Goal: Navigation & Orientation: Locate item on page

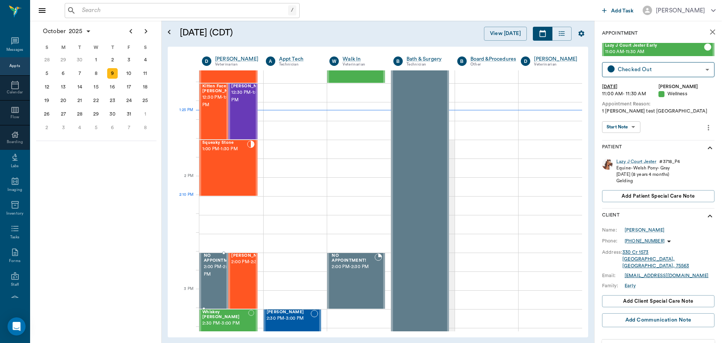
scroll to position [603, 0]
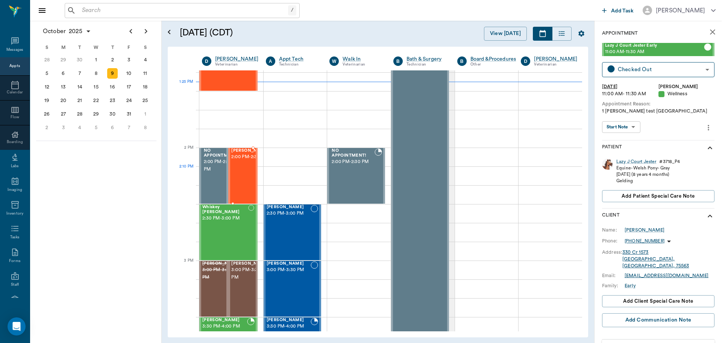
click at [241, 161] on span "2:00 PM - 2:30 PM" at bounding box center [250, 157] width 38 height 8
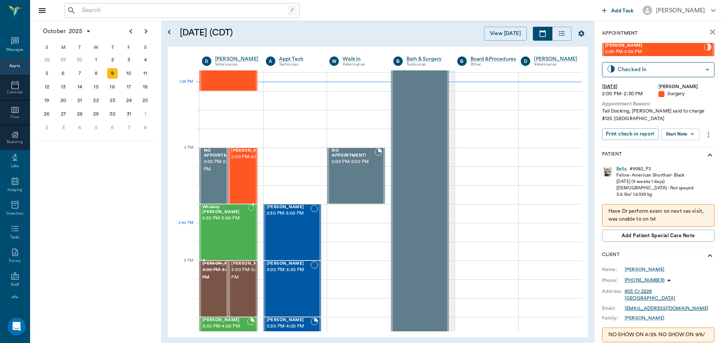
click at [223, 230] on div "Whiskey [PERSON_NAME] 2:30 PM - 3:00 PM" at bounding box center [225, 232] width 46 height 55
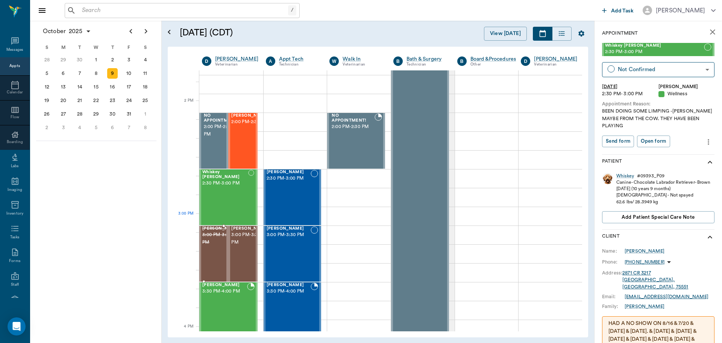
scroll to position [716, 0]
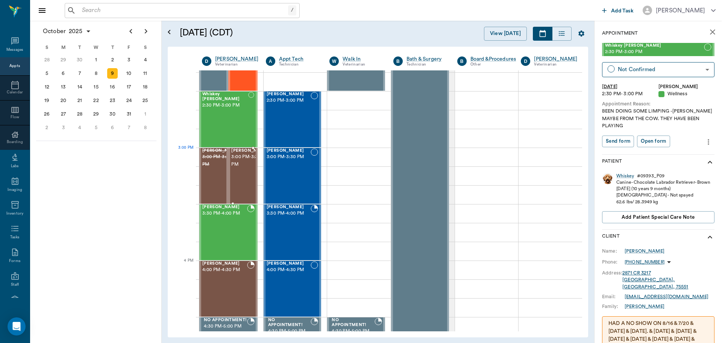
click at [249, 166] on span "3:00 PM - 3:30 PM" at bounding box center [250, 160] width 38 height 15
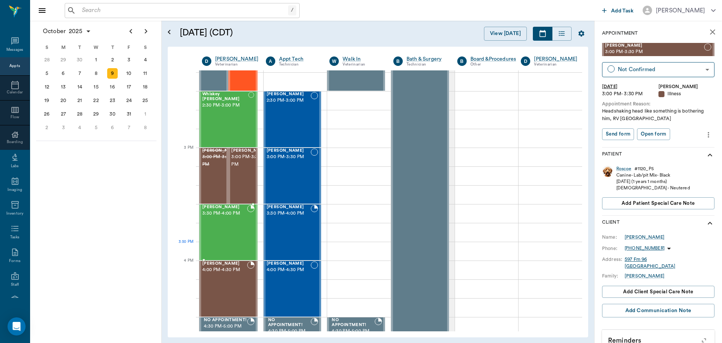
click at [220, 242] on div "[PERSON_NAME] 3:30 PM - 4:00 PM" at bounding box center [224, 232] width 45 height 55
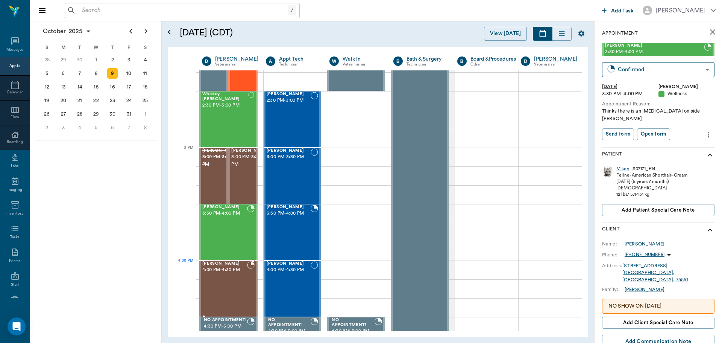
click at [223, 270] on span "4:00 PM - 4:30 PM" at bounding box center [224, 270] width 45 height 8
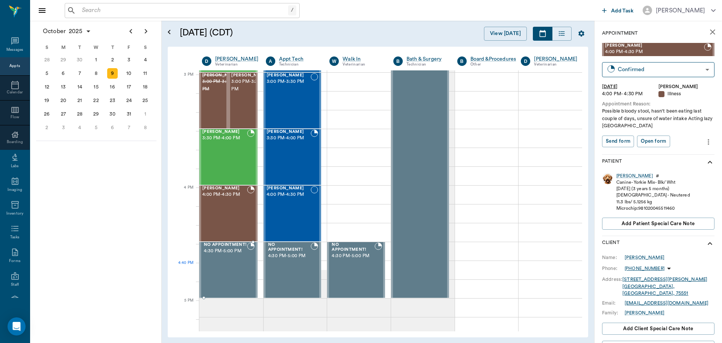
scroll to position [754, 0]
